Goal: Information Seeking & Learning: Find specific fact

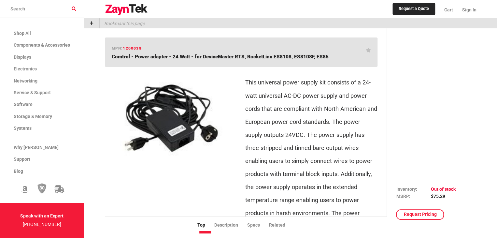
click at [251, 56] on span "Comtrol - Power adapter - 24 Watt - for DeviceMaster RTS, RocketLinx ES8108, ES…" at bounding box center [220, 57] width 217 height 6
drag, startPoint x: 251, startPoint y: 56, endPoint x: 278, endPoint y: 52, distance: 27.6
click at [278, 52] on div "mpn: 1200038 Comtrol - Power adapter - 24 Watt - for DeviceMaster RTS, RocketLi…" at bounding box center [241, 52] width 273 height 30
click at [252, 55] on span "Comtrol - Power adapter - 24 Watt - for DeviceMaster RTS, RocketLinx ES8108, ES…" at bounding box center [220, 57] width 217 height 6
drag, startPoint x: 252, startPoint y: 55, endPoint x: 275, endPoint y: 54, distance: 23.2
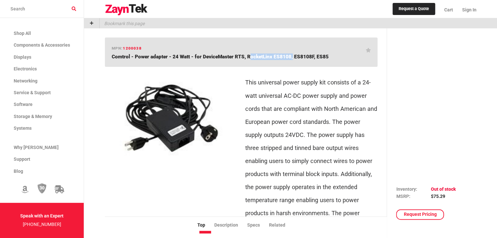
click at [275, 54] on span "Comtrol - Power adapter - 24 Watt - for DeviceMaster RTS, RocketLinx ES8108, ES…" at bounding box center [220, 57] width 217 height 6
click at [297, 56] on span "Comtrol - Power adapter - 24 Watt - for DeviceMaster RTS, RocketLinx ES8108, ES…" at bounding box center [220, 57] width 217 height 6
copy span "ES8108F"
click at [321, 58] on span "Comtrol - Power adapter - 24 Watt - for DeviceMaster RTS, RocketLinx ES8108, ES…" at bounding box center [220, 57] width 217 height 6
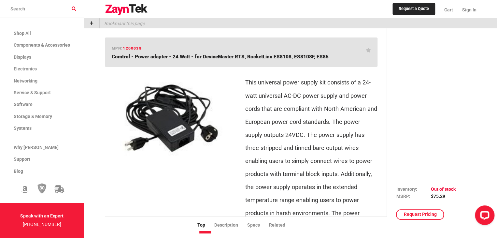
click at [321, 58] on span "Comtrol - Power adapter - 24 Watt - for DeviceMaster RTS, RocketLinx ES8108, ES…" at bounding box center [220, 57] width 217 height 6
copy span "ES85"
click at [255, 56] on span "Comtrol - Power adapter - 24 Watt - for DeviceMaster RTS, RocketLinx ES8108, ES…" at bounding box center [220, 57] width 217 height 6
click at [208, 58] on span "Comtrol - Power adapter - 24 Watt - for DeviceMaster RTS, RocketLinx ES8108, ES…" at bounding box center [220, 57] width 217 height 6
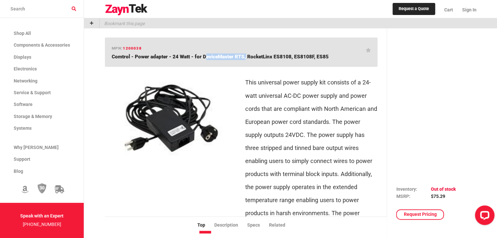
drag, startPoint x: 208, startPoint y: 58, endPoint x: 232, endPoint y: 57, distance: 24.8
click at [232, 57] on span "Comtrol - Power adapter - 24 Watt - for DeviceMaster RTS, RocketLinx ES8108, ES…" at bounding box center [220, 57] width 217 height 6
copy span "DeviceMaster RTS"
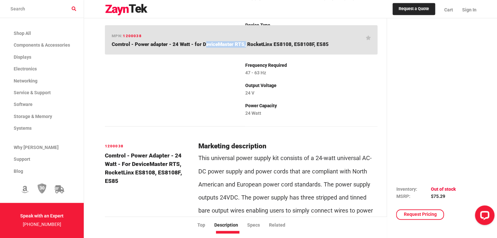
scroll to position [228, 0]
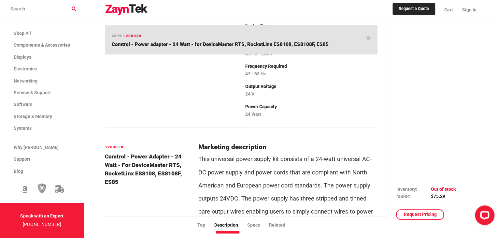
click at [118, 144] on h6 "1200038" at bounding box center [148, 147] width 86 height 6
copy h6 "1200038"
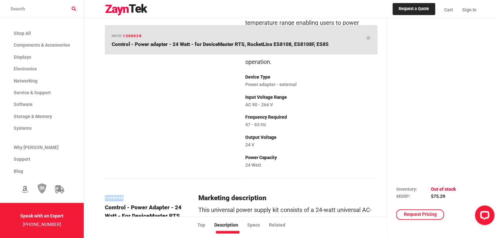
scroll to position [130, 0]
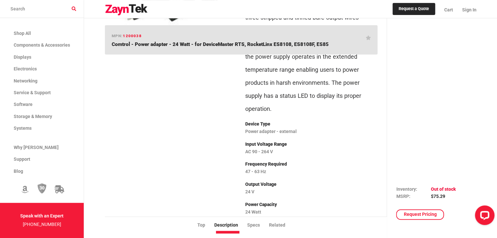
click at [213, 47] on span "Comtrol - Power adapter - 24 Watt - for DeviceMaster RTS, RocketLinx ES8108, ES…" at bounding box center [220, 44] width 217 height 6
drag, startPoint x: 213, startPoint y: 47, endPoint x: 233, endPoint y: 45, distance: 19.6
click at [233, 45] on span "Comtrol - Power adapter - 24 Watt - for DeviceMaster RTS, RocketLinx ES8108, ES…" at bounding box center [220, 44] width 217 height 6
copy span "DeviceMaster RTS"
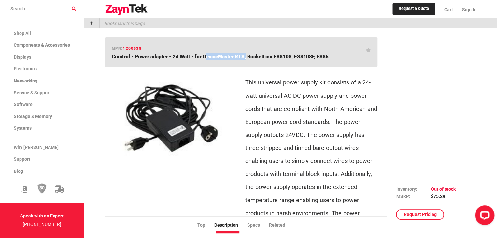
scroll to position [0, 0]
click at [113, 56] on span "Comtrol - Power adapter - 24 Watt - for DeviceMaster RTS, RocketLinx ES8108, ES…" at bounding box center [220, 57] width 217 height 6
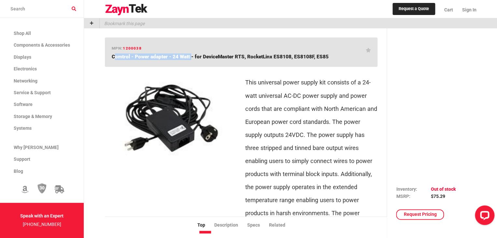
drag, startPoint x: 113, startPoint y: 56, endPoint x: 182, endPoint y: 54, distance: 69.5
click at [182, 54] on span "Comtrol - Power adapter - 24 Watt - for DeviceMaster RTS, RocketLinx ES8108, ES…" at bounding box center [220, 57] width 217 height 6
copy span "Comtrol - Power adapter - 24 Watt"
click at [257, 56] on span "Comtrol - Power adapter - 24 Watt - for DeviceMaster RTS, RocketLinx ES8108, ES…" at bounding box center [220, 57] width 217 height 6
drag, startPoint x: 257, startPoint y: 56, endPoint x: 261, endPoint y: 55, distance: 4.6
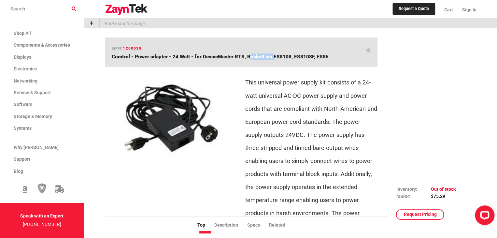
click at [261, 55] on span "Comtrol - Power adapter - 24 Watt - for DeviceMaster RTS, RocketLinx ES8108, ES…" at bounding box center [220, 57] width 217 height 6
copy span "RocketLinx"
click at [207, 50] on div "mpn: 1200038 Comtrol - Power adapter - 24 Watt - for DeviceMaster RTS, RocketLi…" at bounding box center [241, 52] width 273 height 30
click at [208, 54] on span "Comtrol - Power adapter - 24 Watt - for DeviceMaster RTS, RocketLinx ES8108, ES…" at bounding box center [220, 57] width 217 height 6
drag, startPoint x: 208, startPoint y: 54, endPoint x: 240, endPoint y: 59, distance: 32.7
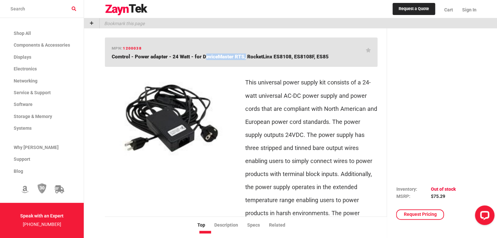
click at [240, 59] on span "Comtrol - Power adapter - 24 Watt - for DeviceMaster RTS, RocketLinx ES8108, ES…" at bounding box center [220, 57] width 217 height 6
copy span "DeviceMaster RTS"
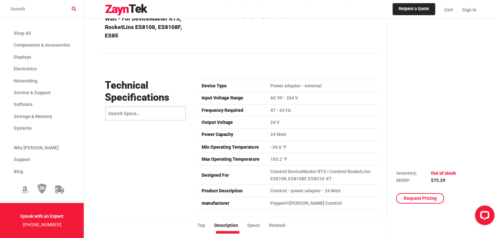
scroll to position [554, 0]
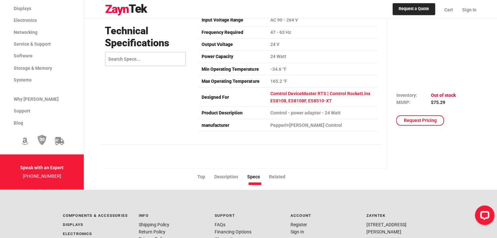
click at [319, 89] on td "Comtrol DeviceMaster RTS ¦ Comtrol RocketLinx ES8108, ES8108F, ES8510-XT" at bounding box center [322, 97] width 111 height 20
drag, startPoint x: 319, startPoint y: 89, endPoint x: 333, endPoint y: 87, distance: 13.8
click at [333, 87] on td "Comtrol DeviceMaster RTS ¦ Comtrol RocketLinx ES8108, ES8108F, ES8510-XT" at bounding box center [322, 97] width 111 height 20
copy td "ES8510-XT"
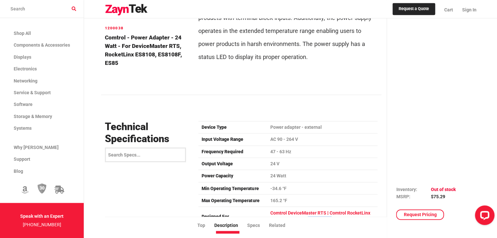
scroll to position [521, 0]
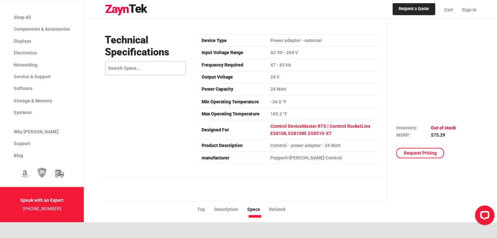
click at [294, 120] on td "Comtrol DeviceMaster RTS ¦ Comtrol RocketLinx ES8108, ES8108F, ES8510-XT" at bounding box center [322, 130] width 111 height 20
drag, startPoint x: 294, startPoint y: 111, endPoint x: 315, endPoint y: 111, distance: 21.2
click at [315, 120] on td "Comtrol DeviceMaster RTS ¦ Comtrol RocketLinx ES8108, ES8108F, ES8510-XT" at bounding box center [322, 130] width 111 height 20
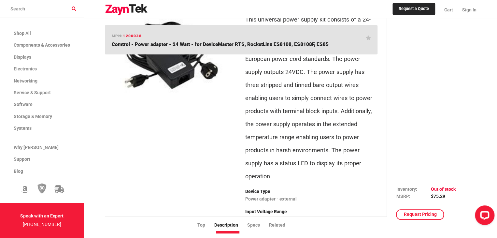
scroll to position [0, 0]
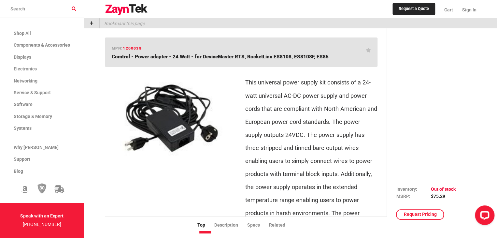
click at [205, 56] on span "Comtrol - Power adapter - 24 Watt - for DeviceMaster RTS, RocketLinx ES8108, ES…" at bounding box center [220, 57] width 217 height 6
drag, startPoint x: 205, startPoint y: 56, endPoint x: 231, endPoint y: 54, distance: 26.2
click at [231, 54] on span "Comtrol - Power adapter - 24 Watt - for DeviceMaster RTS, RocketLinx ES8108, ES…" at bounding box center [220, 57] width 217 height 6
copy span "DeviceMaster"
click at [221, 57] on span "Comtrol - Power adapter - 24 Watt - for DeviceMaster RTS, RocketLinx ES8108, ES…" at bounding box center [220, 57] width 217 height 6
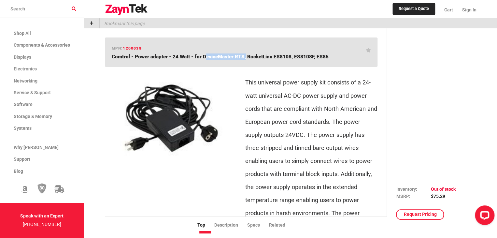
drag, startPoint x: 221, startPoint y: 57, endPoint x: 235, endPoint y: 56, distance: 14.4
click at [235, 56] on span "Comtrol - Power adapter - 24 Watt - for DeviceMaster RTS, RocketLinx ES8108, ES…" at bounding box center [220, 57] width 217 height 6
